Goal: Task Accomplishment & Management: Manage account settings

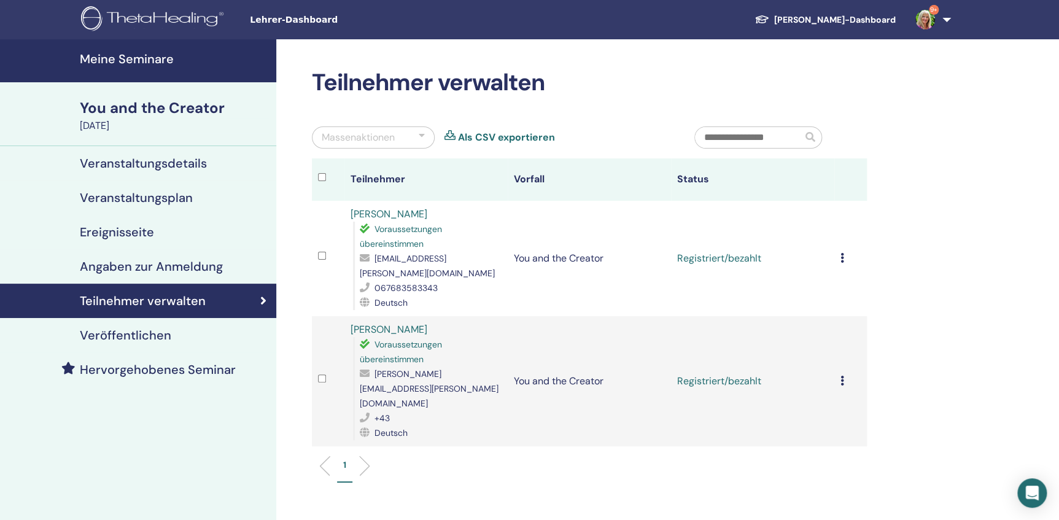
click at [840, 255] on icon at bounding box center [842, 258] width 4 height 10
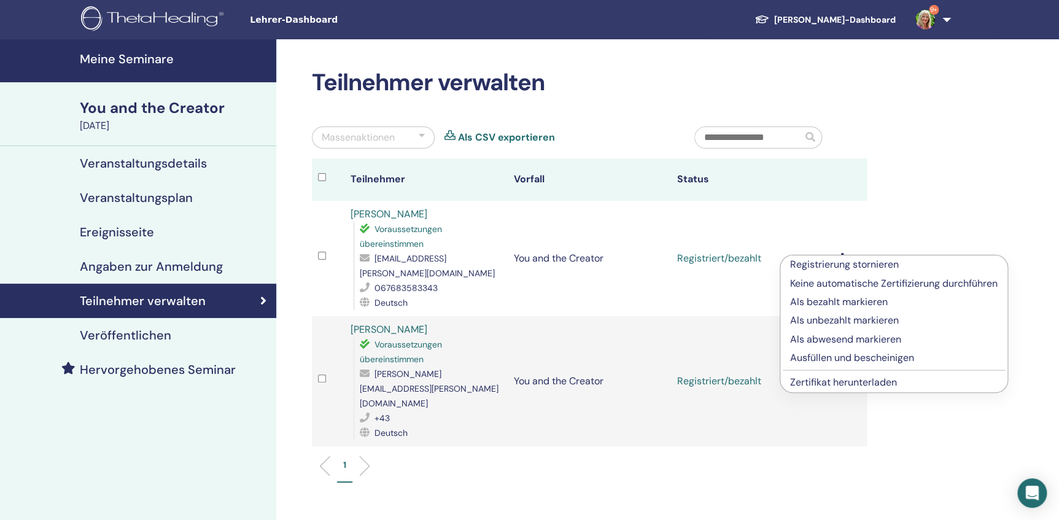
click at [846, 356] on p "Ausfüllen und bescheinigen" at bounding box center [893, 357] width 207 height 15
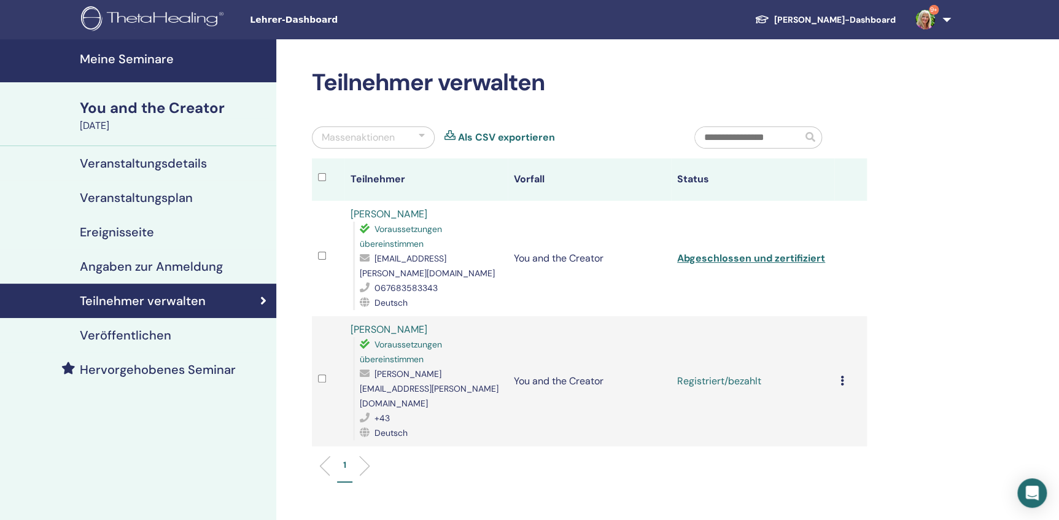
click at [841, 376] on icon at bounding box center [842, 381] width 4 height 10
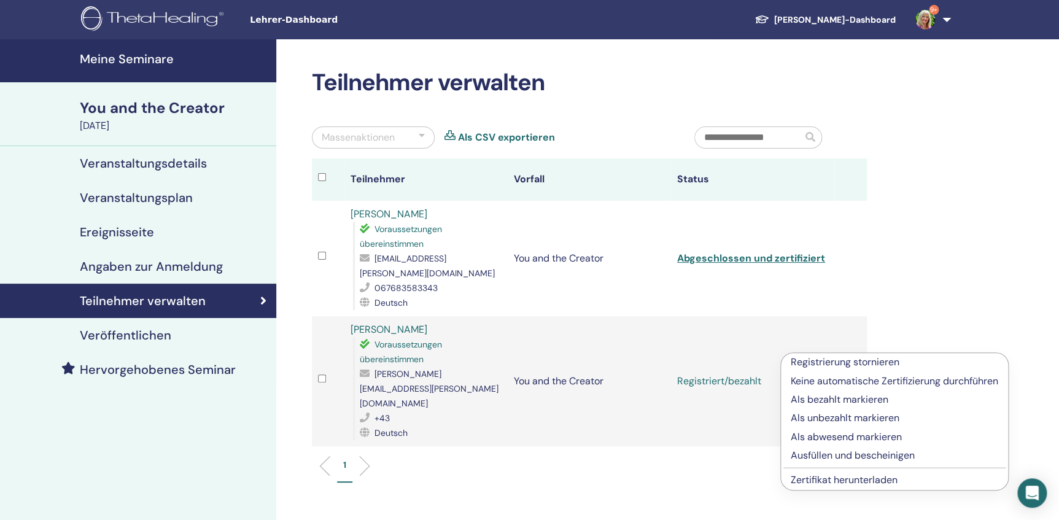
click at [871, 456] on p "Ausfüllen und bescheinigen" at bounding box center [893, 455] width 207 height 15
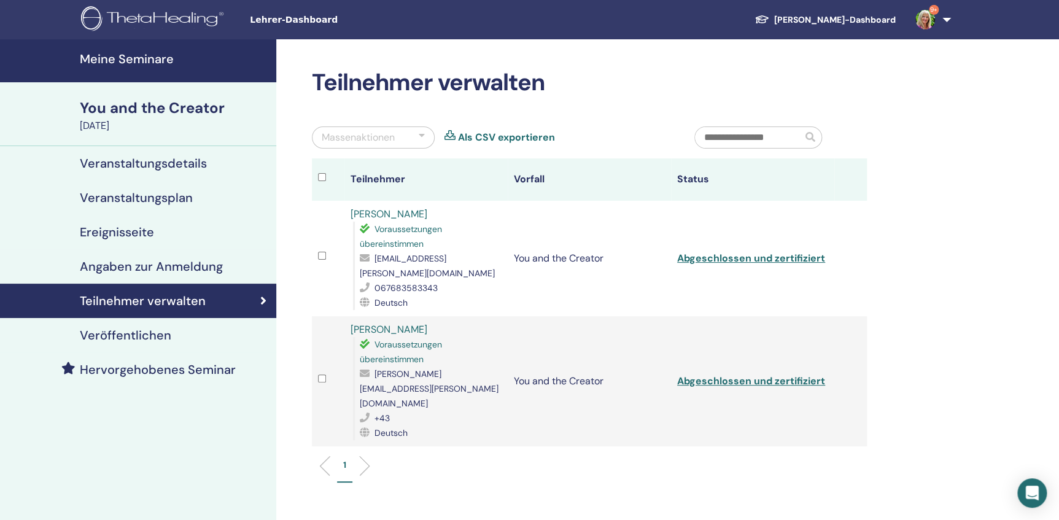
click at [128, 57] on h4 "Meine Seminare" at bounding box center [174, 59] width 189 height 15
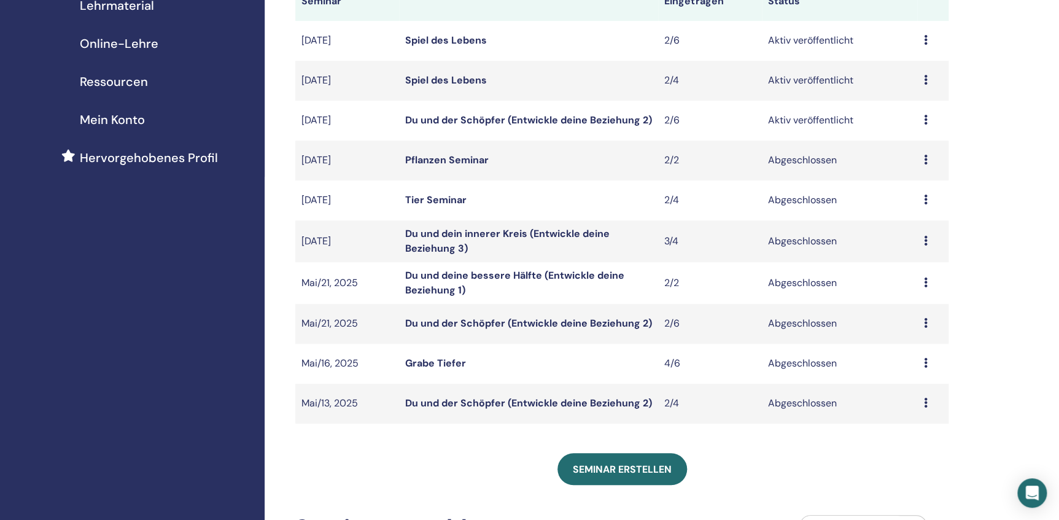
scroll to position [223, 0]
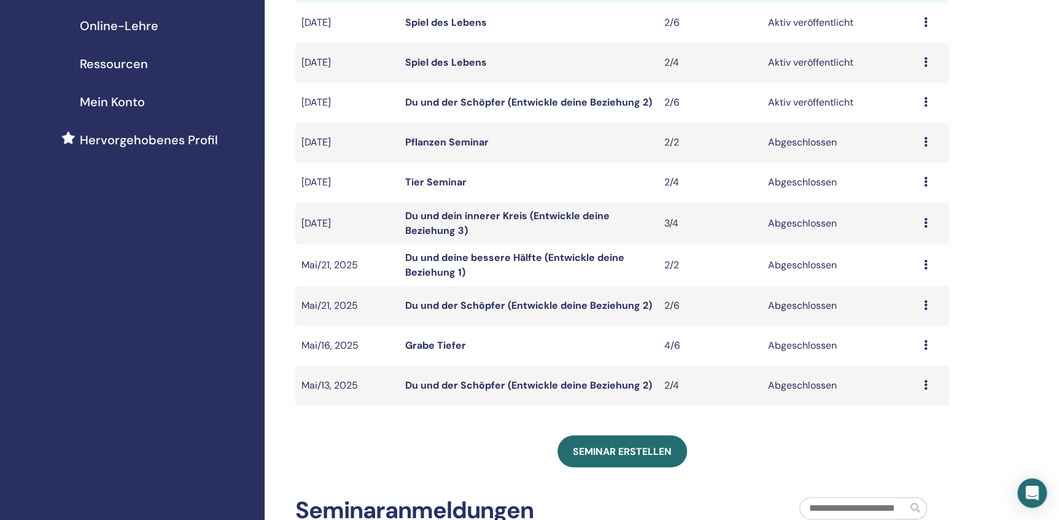
click at [924, 309] on icon at bounding box center [925, 305] width 4 height 10
click at [917, 340] on link "Teilnehmer" at bounding box center [903, 338] width 50 height 13
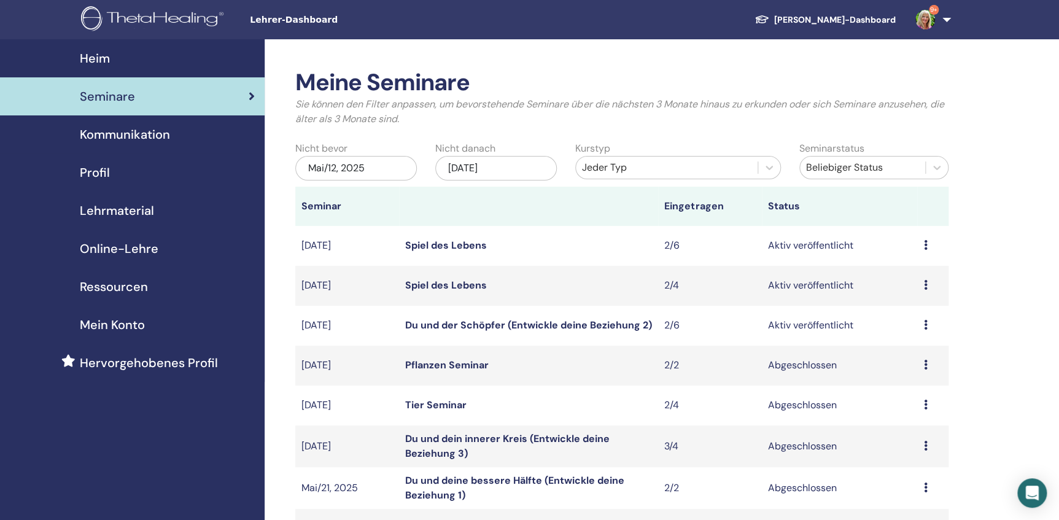
click at [383, 168] on div "Mai/12, 2025" at bounding box center [356, 168] width 122 height 25
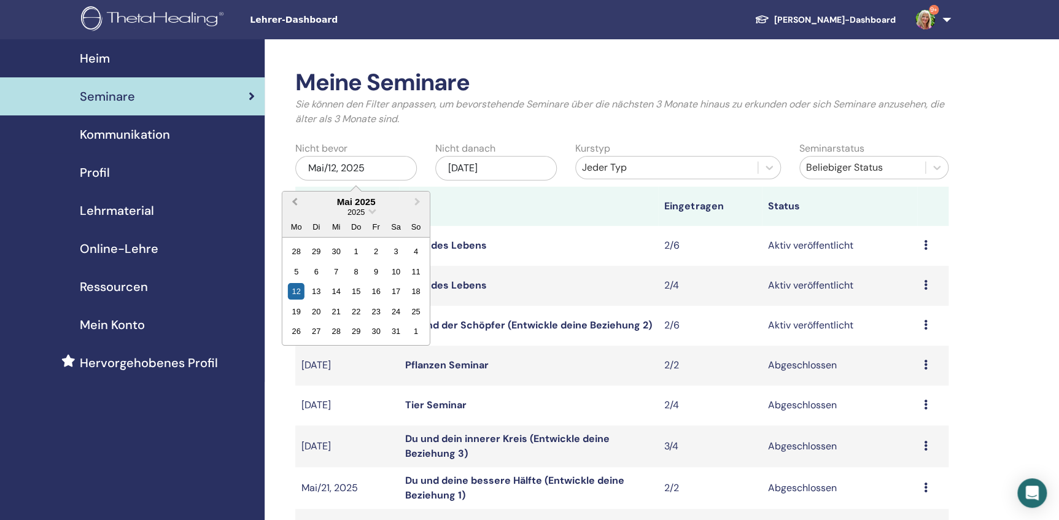
click at [295, 199] on span "Previous Month" at bounding box center [295, 201] width 0 height 13
click at [337, 250] on div "1" at bounding box center [336, 251] width 17 height 17
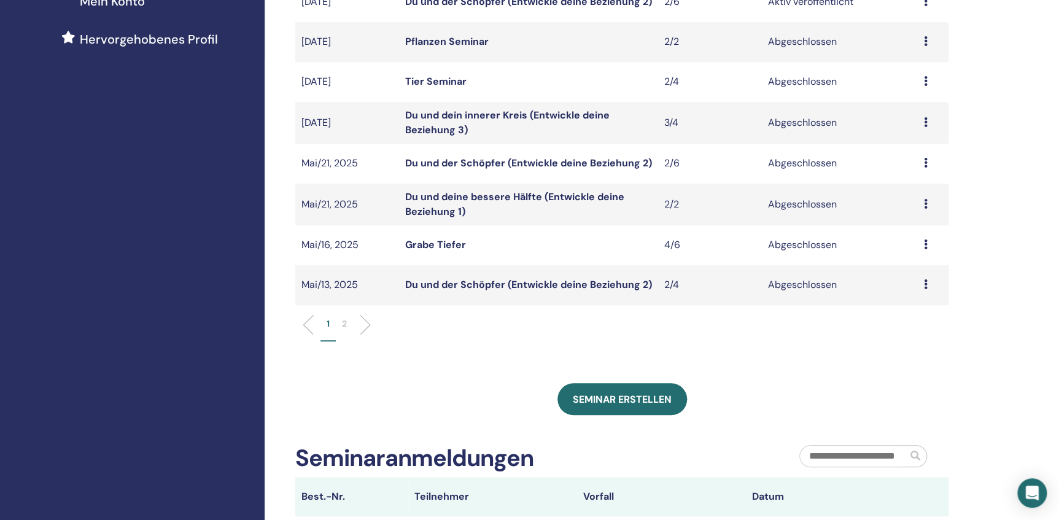
scroll to position [334, 0]
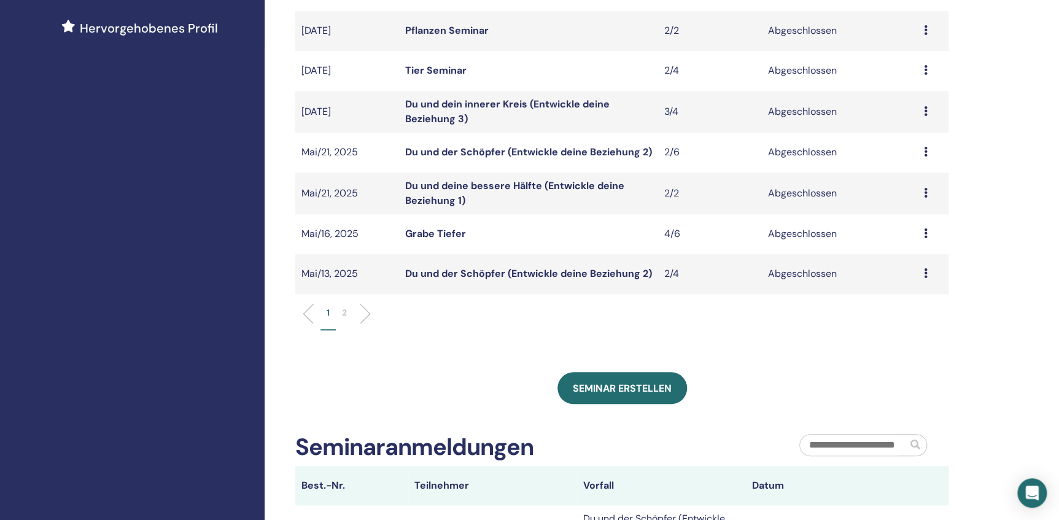
click at [342, 312] on p "2" at bounding box center [344, 312] width 5 height 13
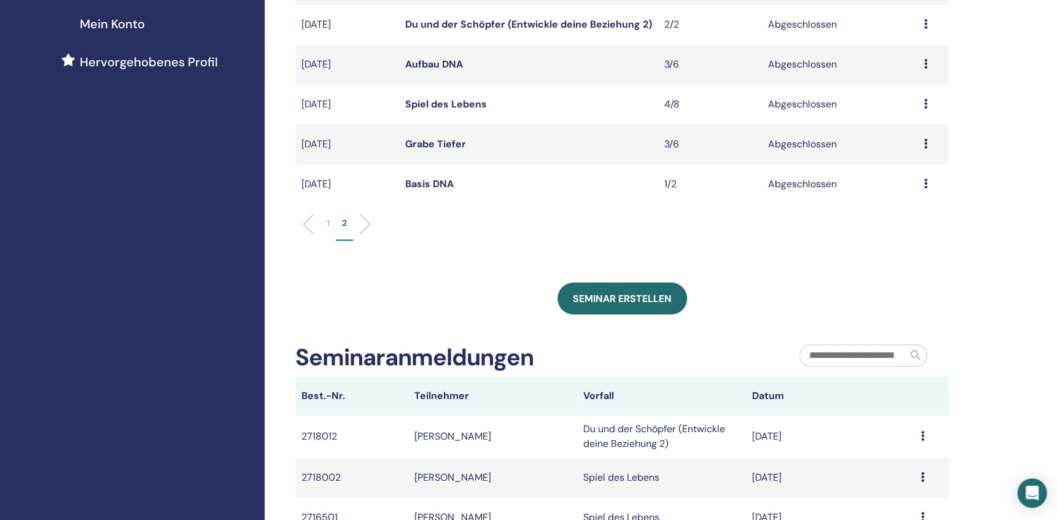
scroll to position [279, 0]
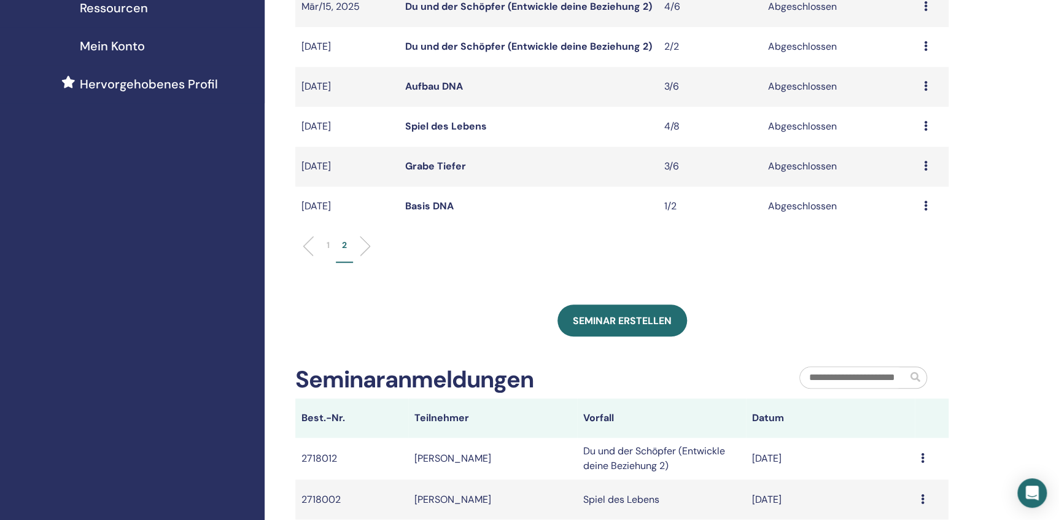
click at [924, 124] on icon at bounding box center [925, 126] width 4 height 10
click at [906, 153] on link "Teilnehmer" at bounding box center [902, 153] width 50 height 13
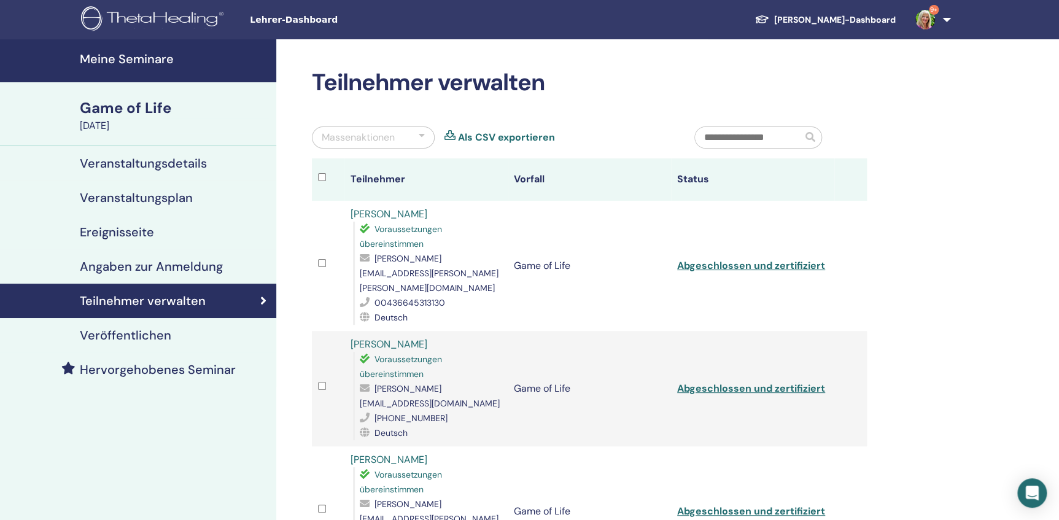
click at [748, 135] on input "text" at bounding box center [748, 137] width 107 height 21
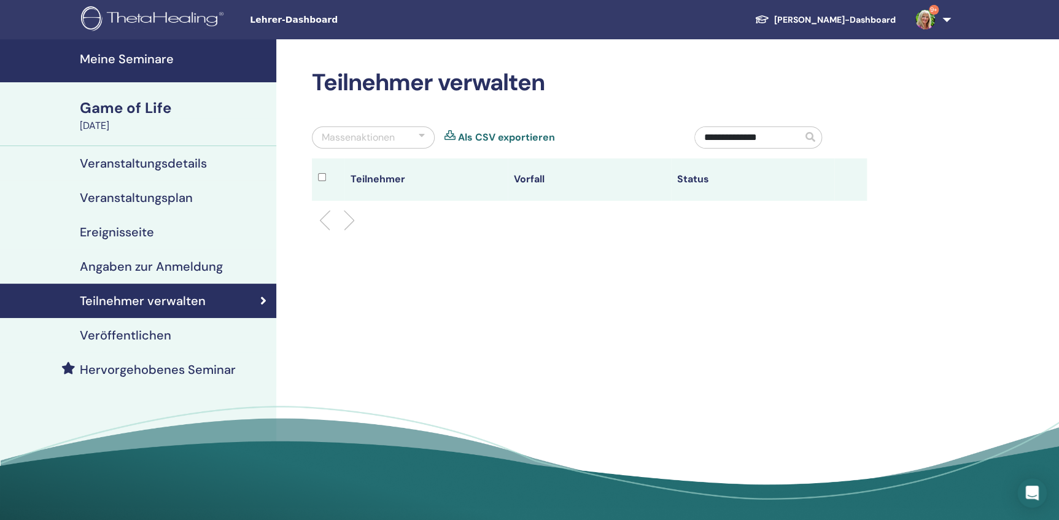
type input "**********"
click at [134, 301] on h4 "Teilnehmer verwalten" at bounding box center [143, 300] width 126 height 15
click at [123, 57] on h4 "Meine Seminare" at bounding box center [174, 59] width 189 height 15
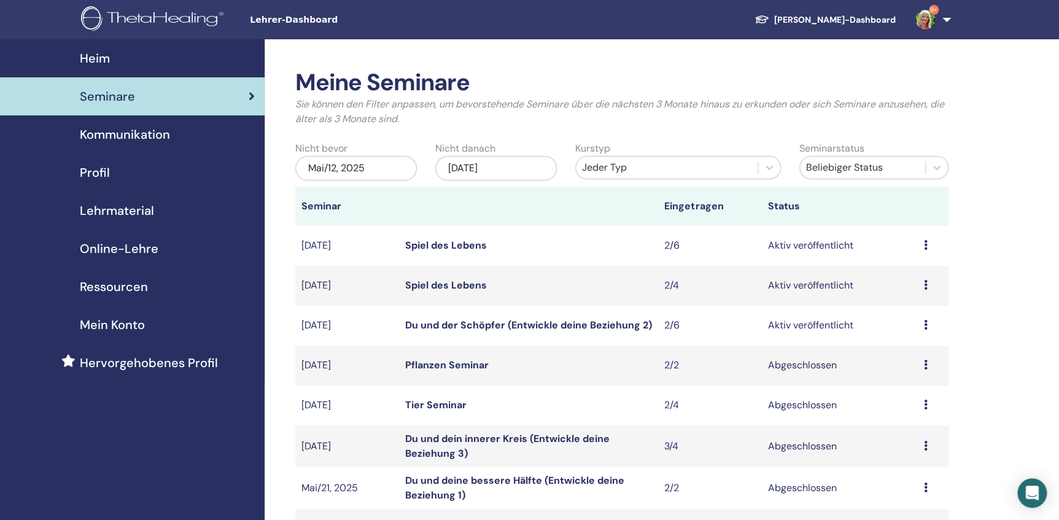
click at [369, 170] on div "Mai/12, 2025" at bounding box center [356, 168] width 122 height 25
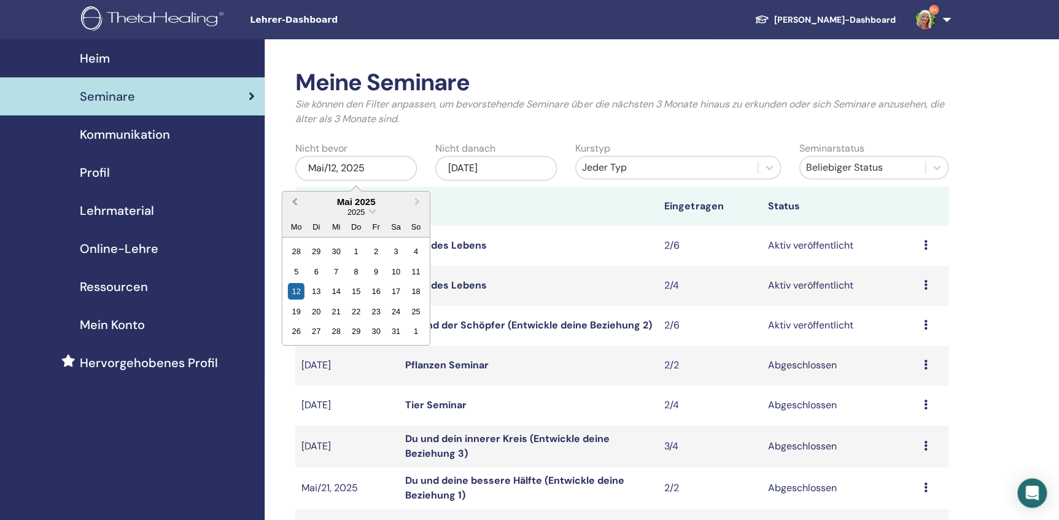
click at [291, 196] on button "Previous Month" at bounding box center [294, 203] width 20 height 20
click at [336, 248] on div "1" at bounding box center [336, 251] width 17 height 17
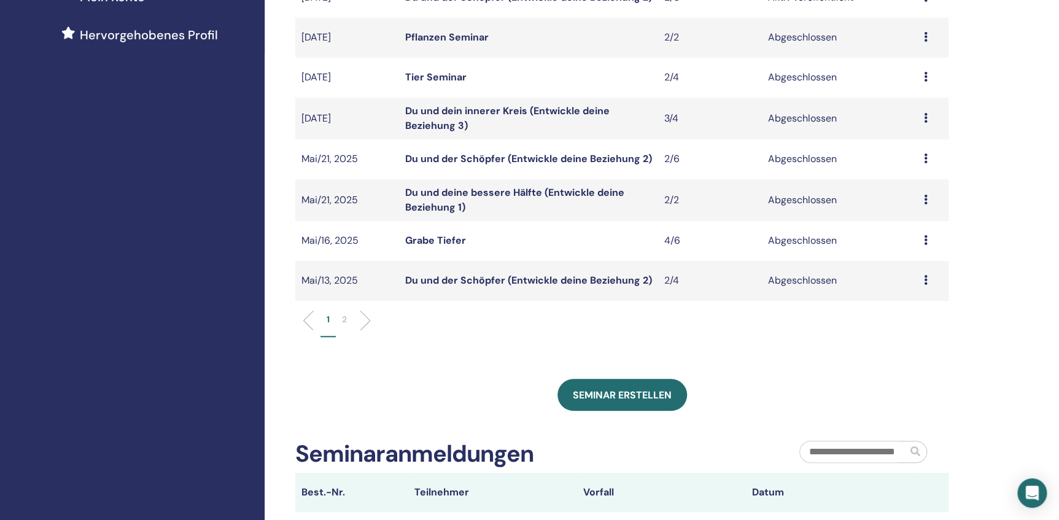
scroll to position [334, 0]
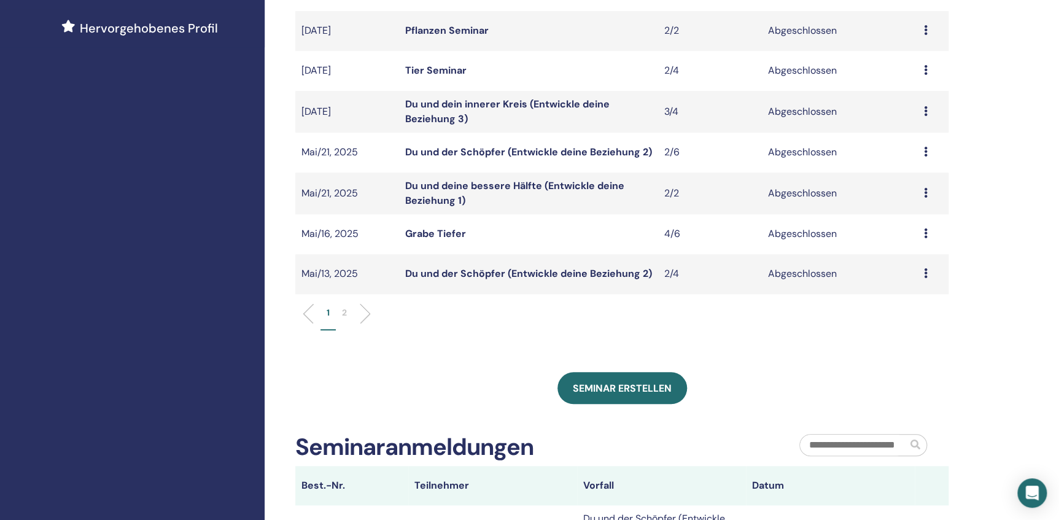
click at [342, 312] on p "2" at bounding box center [344, 312] width 5 height 13
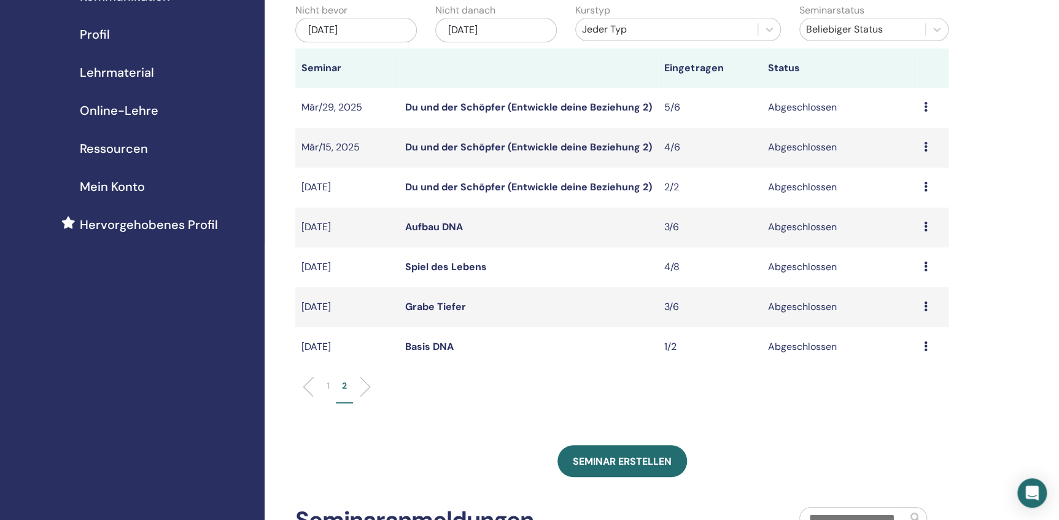
scroll to position [111, 0]
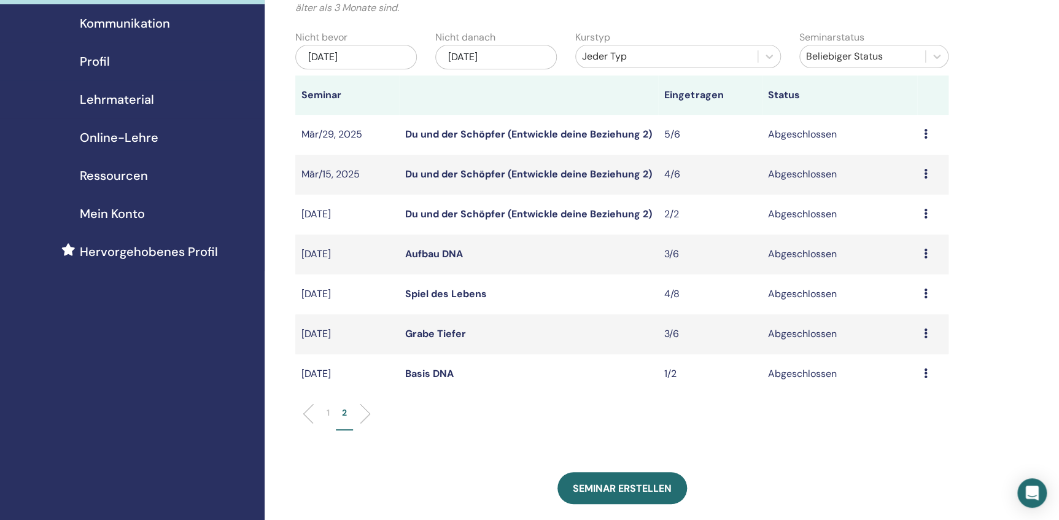
click at [393, 51] on div "Jan/01, 2025" at bounding box center [356, 57] width 122 height 25
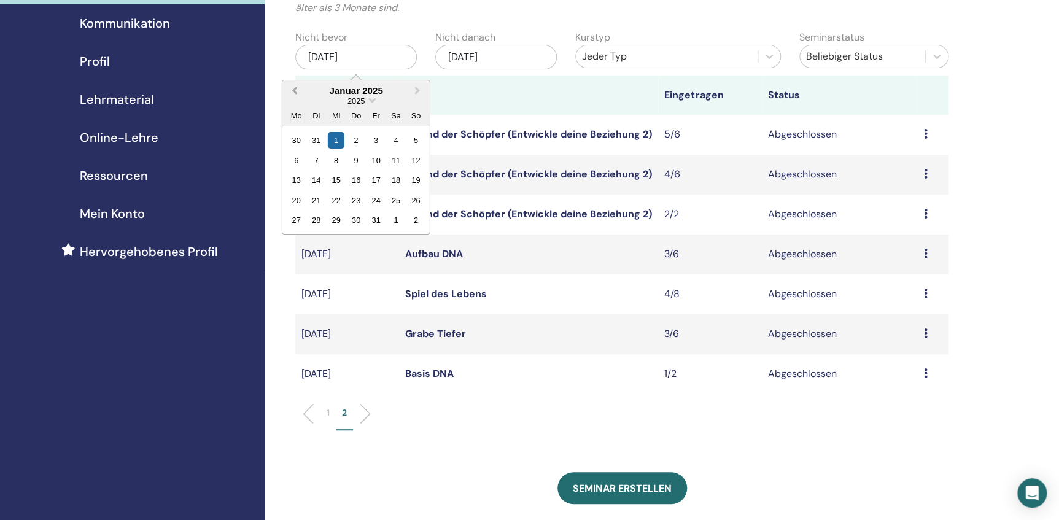
click at [295, 91] on span "Previous Month" at bounding box center [295, 90] width 0 height 13
click at [295, 88] on span "Previous Month" at bounding box center [295, 90] width 0 height 13
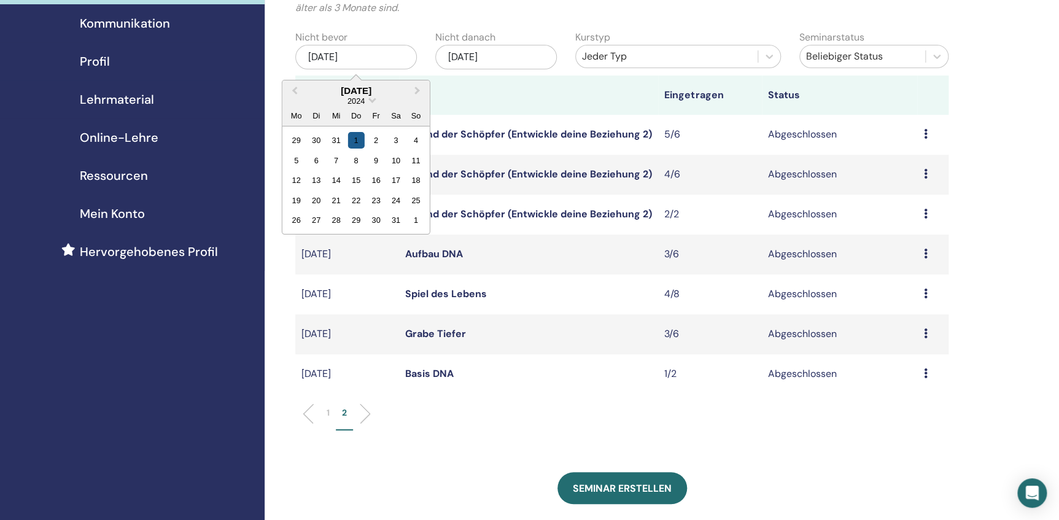
click at [357, 139] on div "1" at bounding box center [355, 140] width 17 height 17
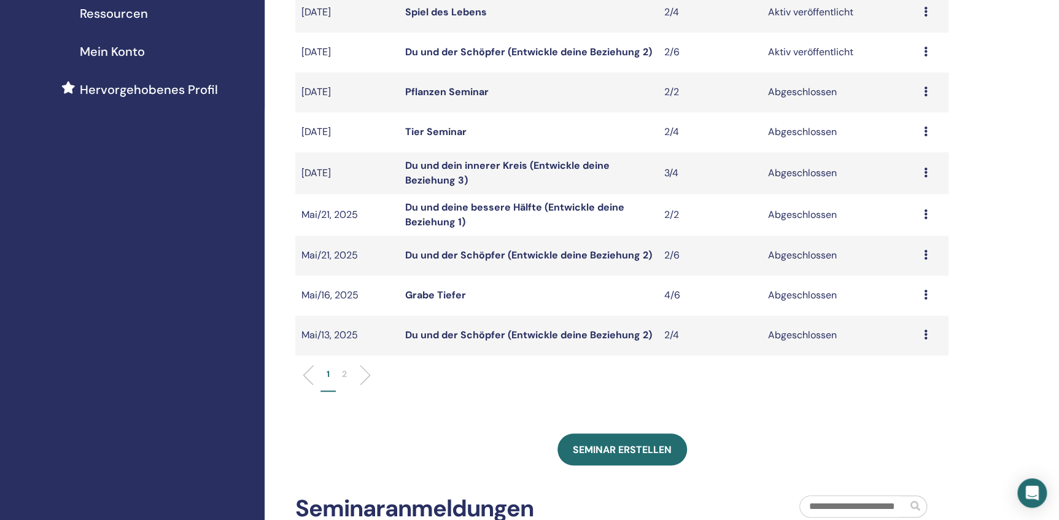
scroll to position [279, 0]
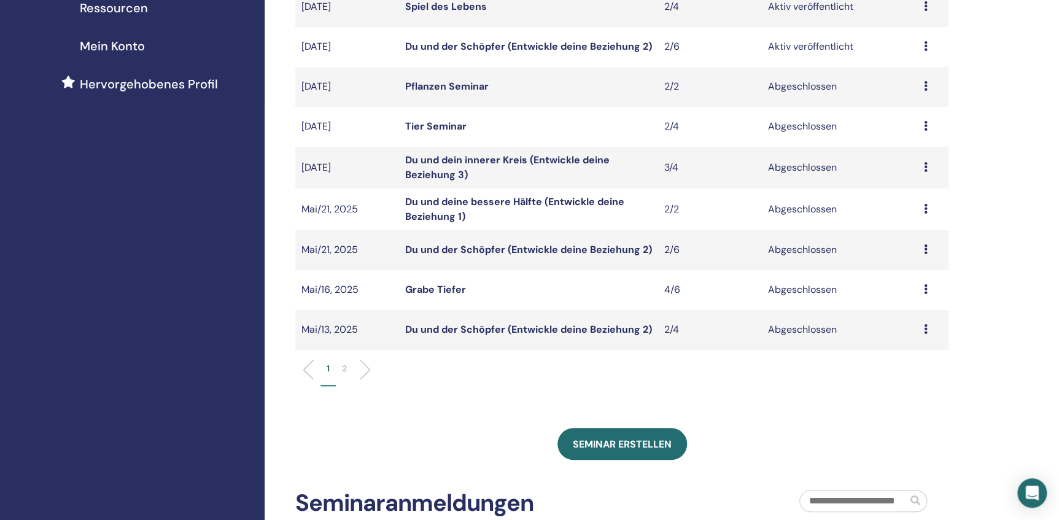
click at [344, 371] on p "2" at bounding box center [344, 368] width 5 height 13
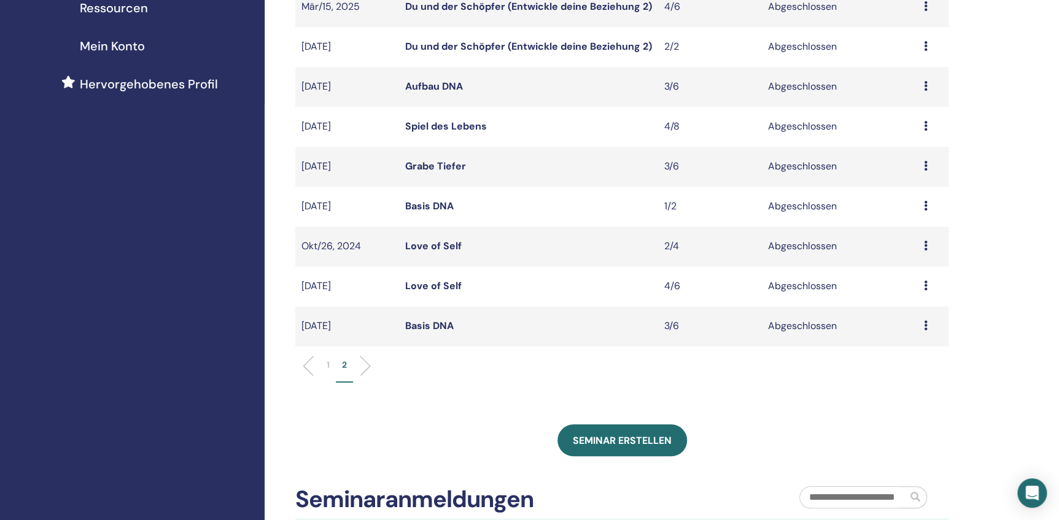
click at [924, 284] on icon at bounding box center [925, 285] width 4 height 10
click at [903, 313] on link "Teilnehmer" at bounding box center [903, 312] width 50 height 13
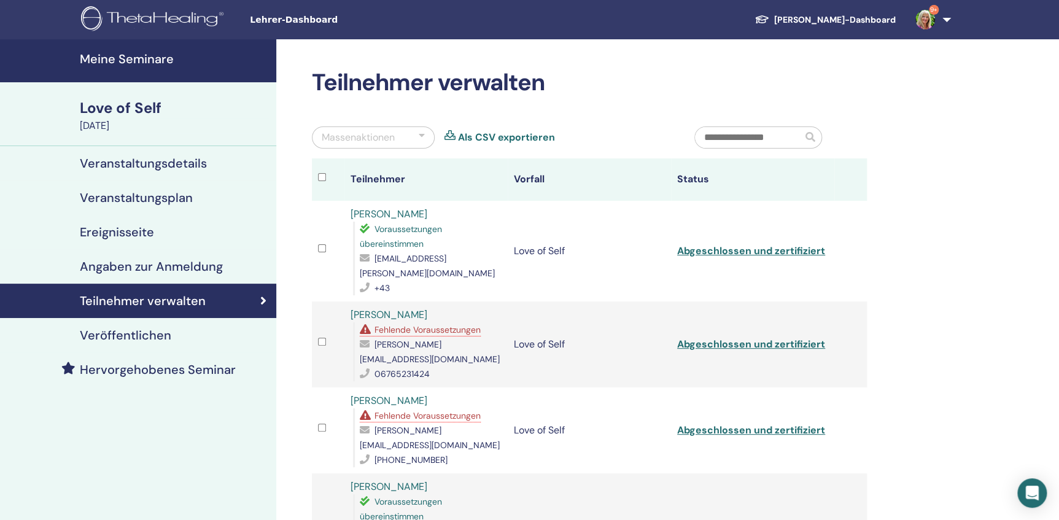
click at [380, 308] on link "Kathi Jergitsch" at bounding box center [388, 314] width 77 height 13
click at [372, 394] on link "Julia Bruckner" at bounding box center [388, 400] width 77 height 13
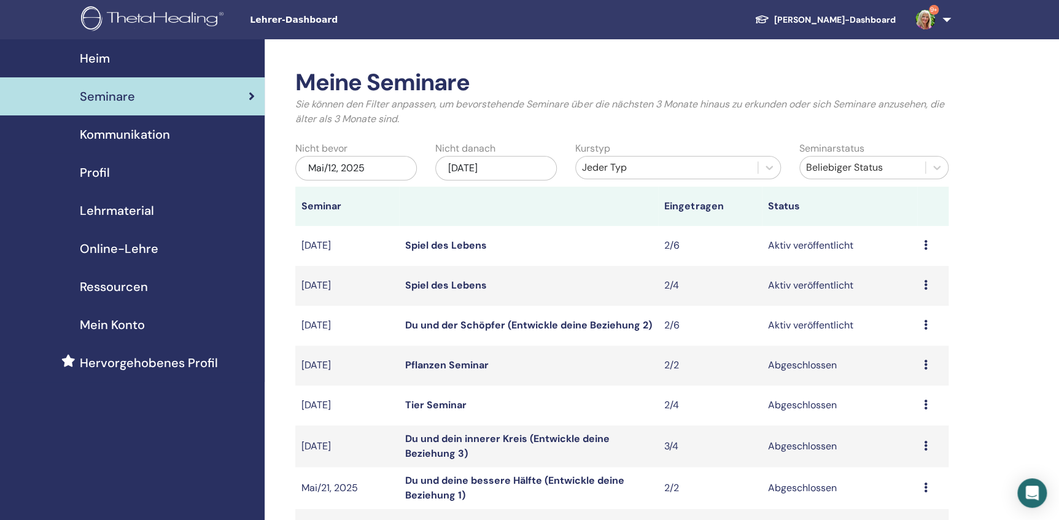
click at [923, 245] on icon at bounding box center [925, 245] width 4 height 10
click at [906, 293] on link "Teilnehmer" at bounding box center [901, 291] width 50 height 13
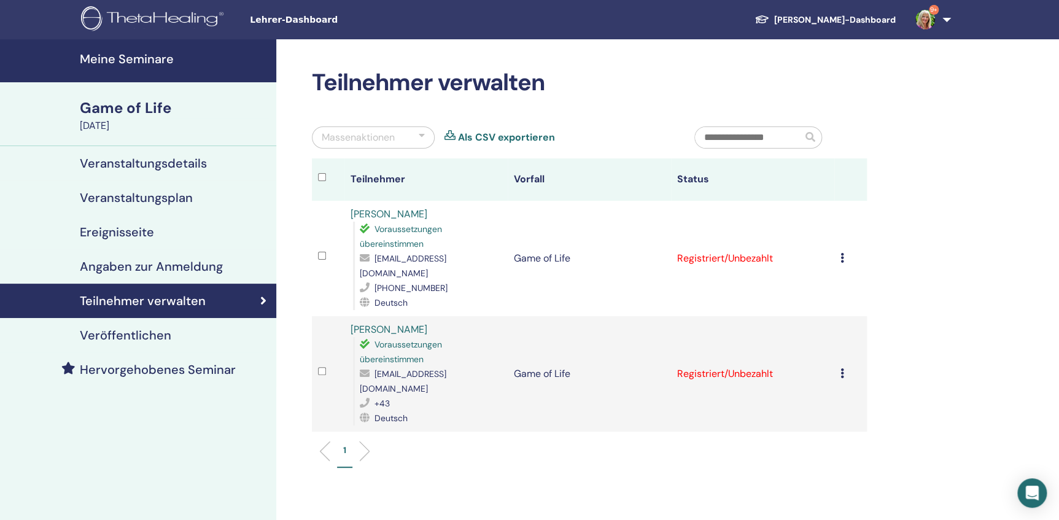
click at [401, 323] on link "[PERSON_NAME]" at bounding box center [388, 329] width 77 height 13
click at [373, 212] on link "[PERSON_NAME]" at bounding box center [388, 213] width 77 height 13
click at [123, 62] on h4 "Meine Seminare" at bounding box center [174, 59] width 189 height 15
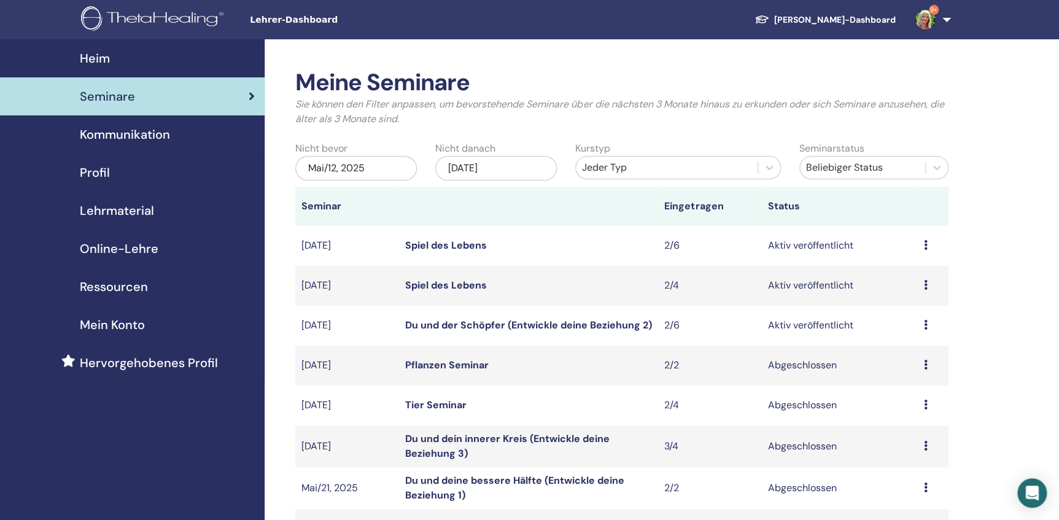
click at [104, 174] on span "Profil" at bounding box center [95, 172] width 30 height 18
